Goal: Task Accomplishment & Management: Manage account settings

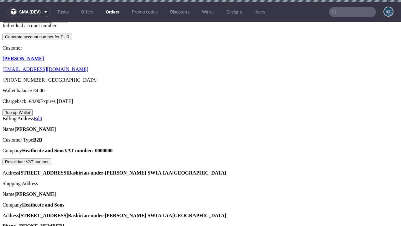
scroll to position [143, 0]
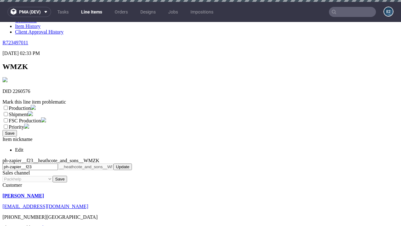
scroll to position [2, 0]
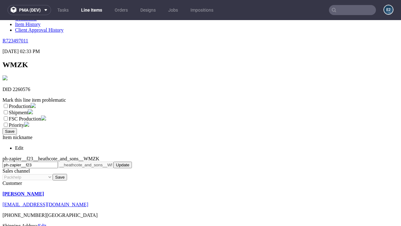
select select "dtp_ca_needed"
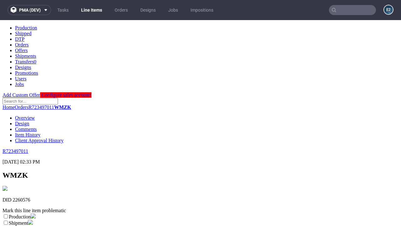
scroll to position [0, 0]
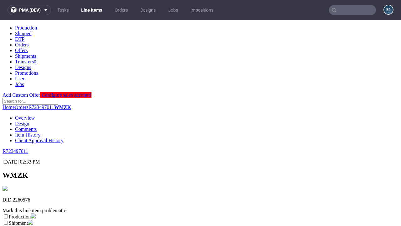
checkbox input "true"
